Goal: Transaction & Acquisition: Subscribe to service/newsletter

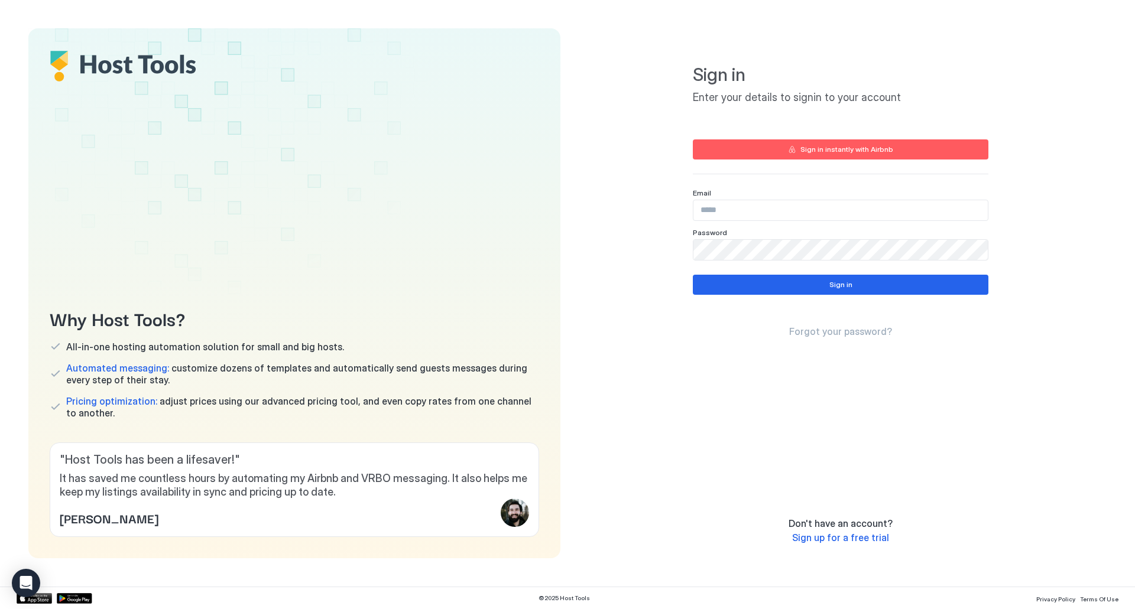
click at [862, 538] on span "Sign up for a free trial" at bounding box center [840, 538] width 97 height 12
